Goal: Check status: Check status

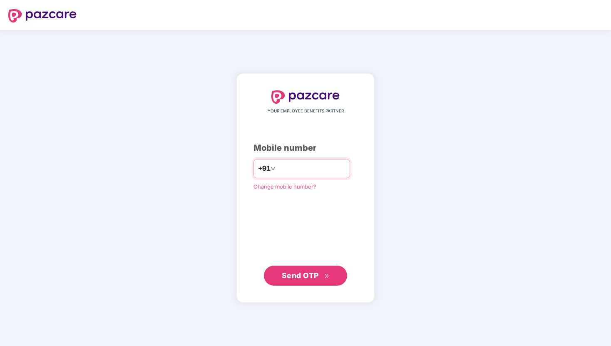
type input "*"
type input "**********"
click at [312, 273] on span "Send OTP" at bounding box center [300, 275] width 37 height 9
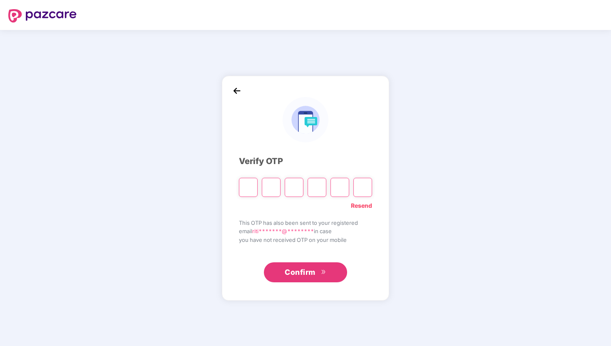
paste input "*"
type input "*"
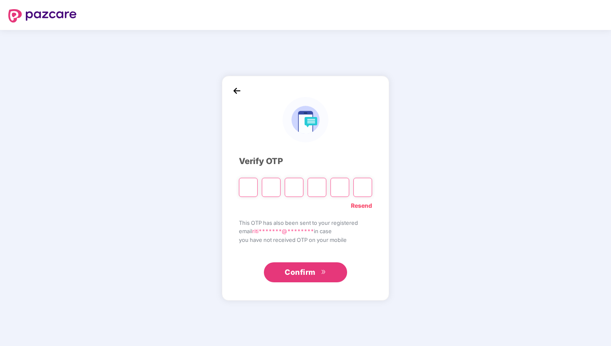
type input "*"
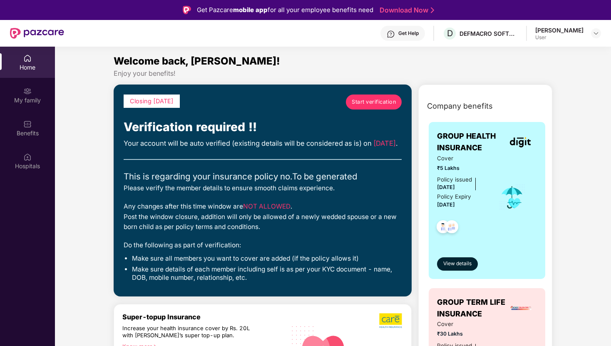
scroll to position [31, 0]
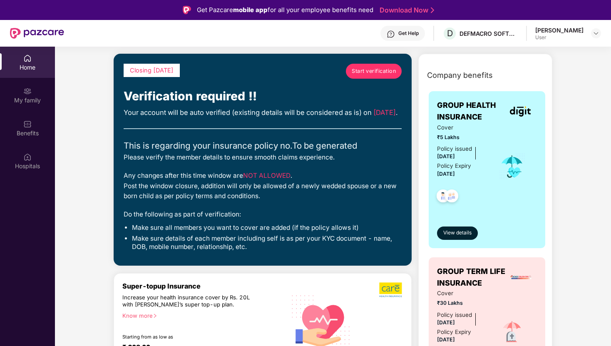
click at [381, 75] on span "Start verification" at bounding box center [374, 71] width 44 height 8
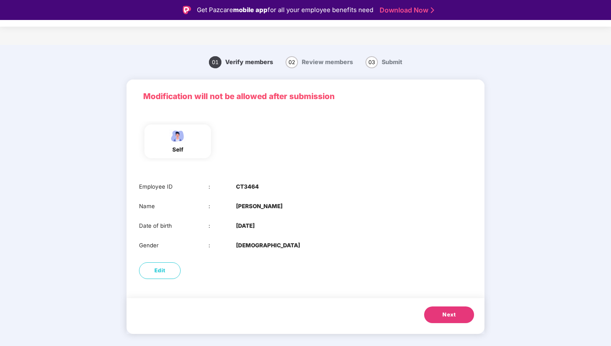
click at [439, 315] on button "Next" at bounding box center [449, 315] width 50 height 17
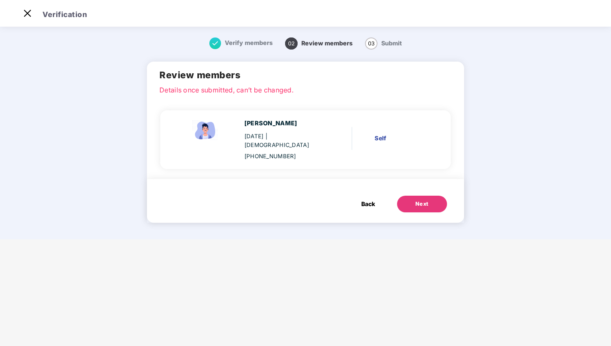
click at [428, 196] on button "Next" at bounding box center [422, 204] width 50 height 17
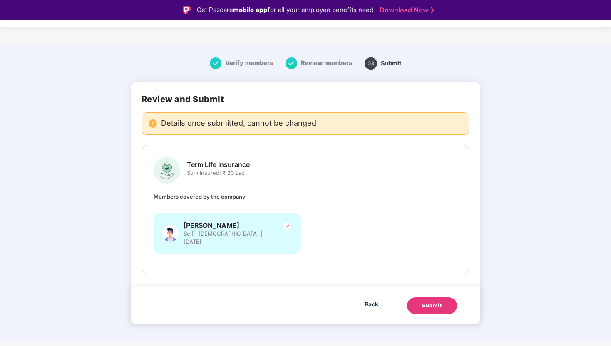
click at [435, 302] on div "Submit" at bounding box center [432, 306] width 20 height 8
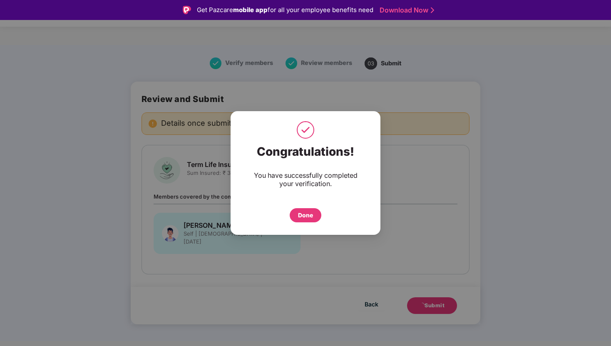
click at [307, 214] on div "Done" at bounding box center [305, 215] width 15 height 9
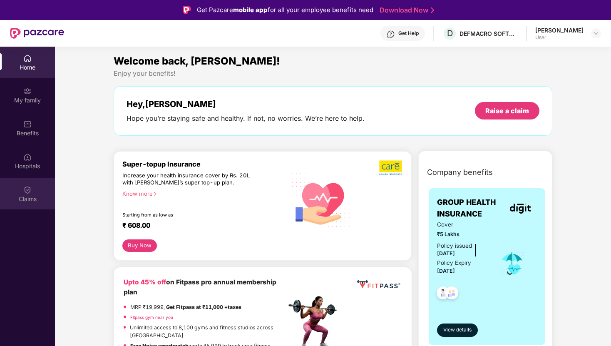
click at [32, 203] on div "Claims" at bounding box center [27, 199] width 55 height 8
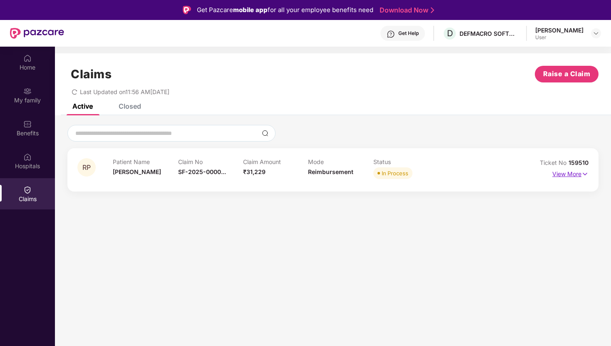
click at [567, 176] on p "View More" at bounding box center [571, 172] width 36 height 11
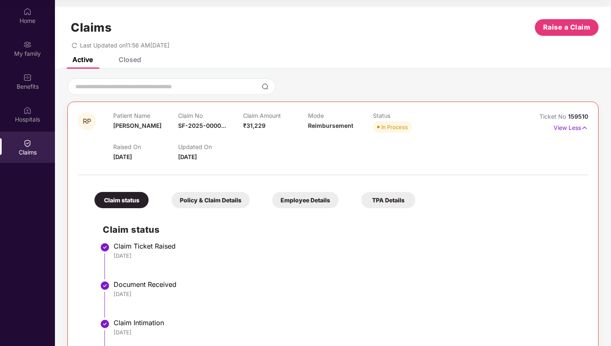
click at [225, 197] on div "Policy & Claim Details" at bounding box center [211, 200] width 78 height 16
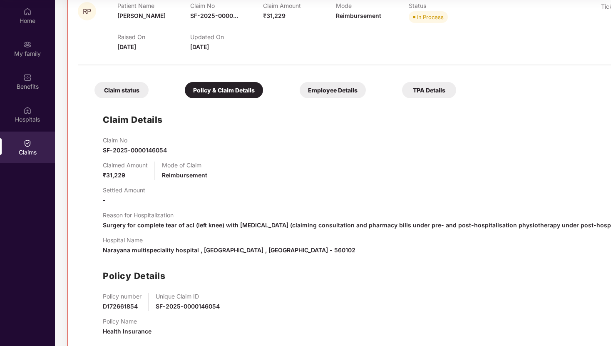
scroll to position [115, 0]
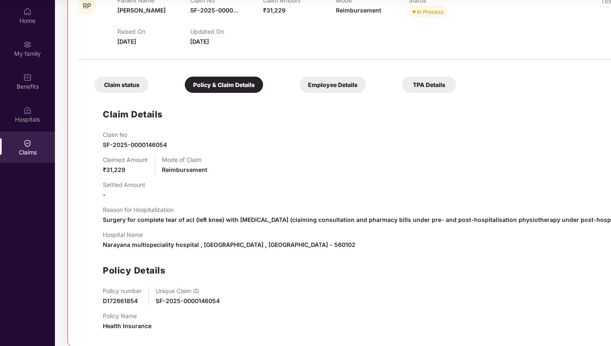
click at [108, 81] on div "Claim status" at bounding box center [122, 85] width 54 height 16
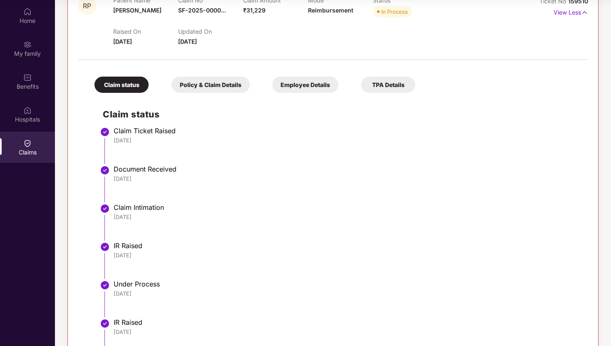
click at [187, 88] on div "Policy & Claim Details" at bounding box center [211, 85] width 78 height 16
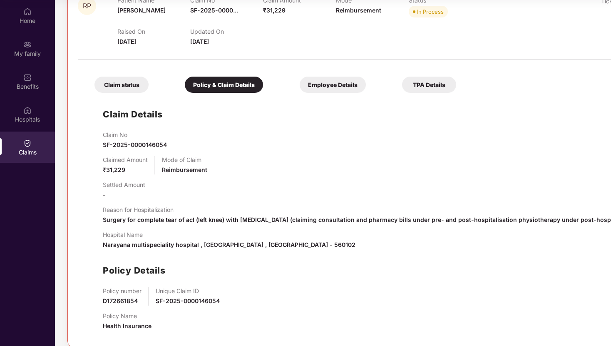
scroll to position [125, 0]
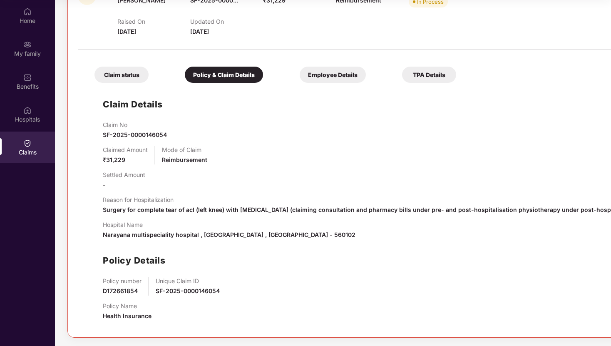
click at [366, 71] on div "Employee Details" at bounding box center [333, 75] width 66 height 16
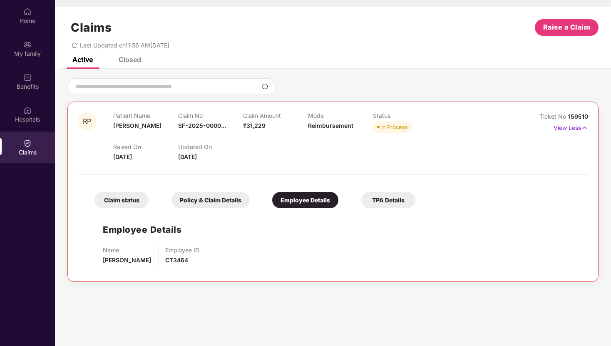
scroll to position [0, 0]
click at [389, 196] on div "TPA Details" at bounding box center [389, 200] width 54 height 16
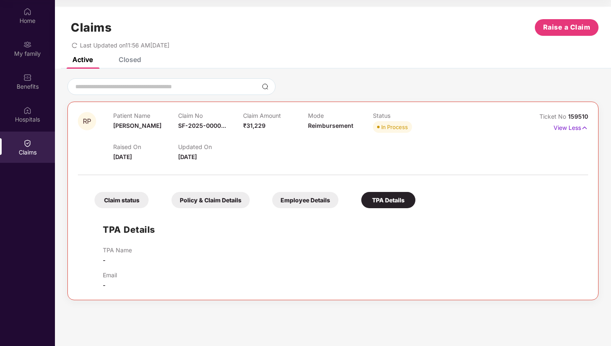
click at [192, 194] on div "Policy & Claim Details" at bounding box center [211, 200] width 78 height 16
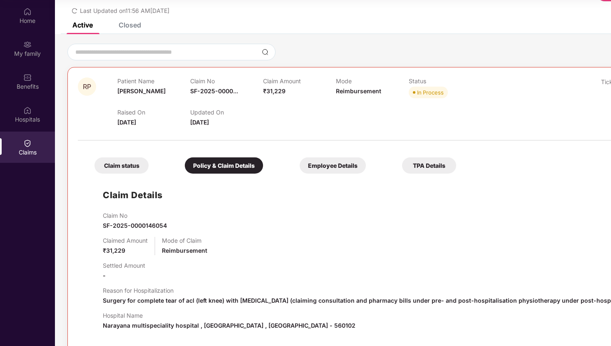
scroll to position [125, 0]
